Goal: Task Accomplishment & Management: Use online tool/utility

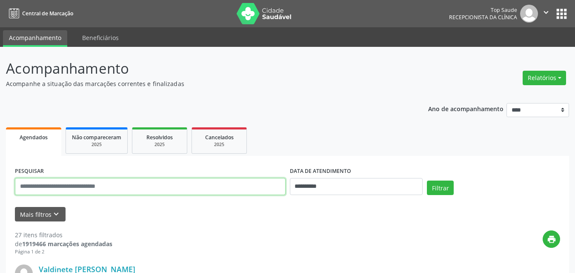
click at [215, 188] on input "text" at bounding box center [150, 186] width 271 height 17
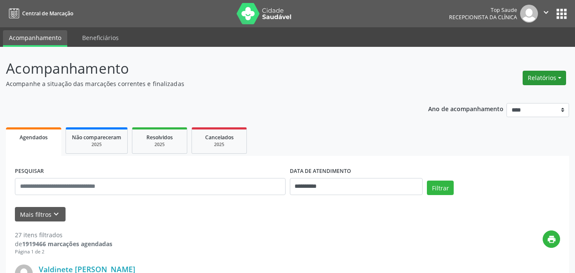
click at [542, 82] on button "Relatórios" at bounding box center [544, 78] width 43 height 14
click at [530, 99] on link "Agendamentos" at bounding box center [521, 96] width 92 height 12
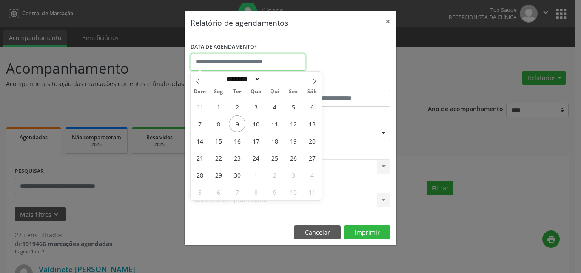
click at [282, 58] on input "text" at bounding box center [248, 62] width 115 height 17
click at [221, 137] on span "15" at bounding box center [218, 140] width 17 height 17
type input "**********"
click at [220, 137] on span "15" at bounding box center [218, 140] width 17 height 17
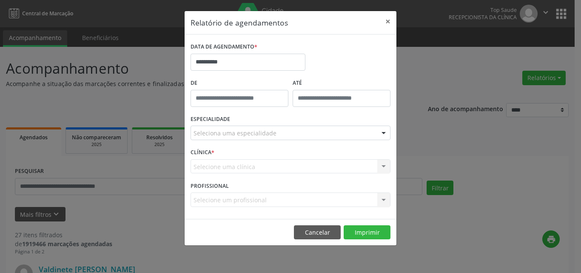
click at [295, 132] on div "Seleciona uma especialidade" at bounding box center [291, 133] width 200 height 14
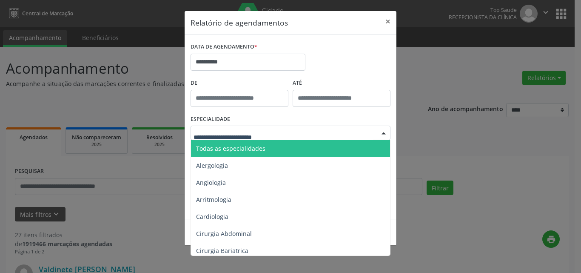
click at [296, 146] on span "Todas as especialidades" at bounding box center [291, 148] width 200 height 17
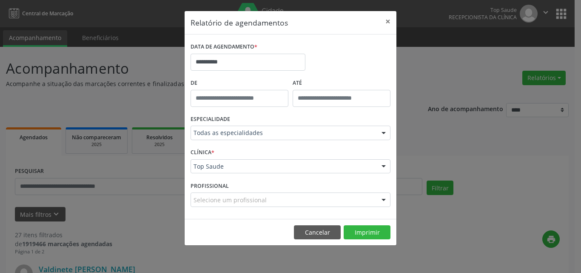
click at [372, 241] on footer "Cancelar Imprimir" at bounding box center [291, 232] width 212 height 27
click at [371, 238] on button "Imprimir" at bounding box center [367, 232] width 47 height 14
